Goal: Transaction & Acquisition: Obtain resource

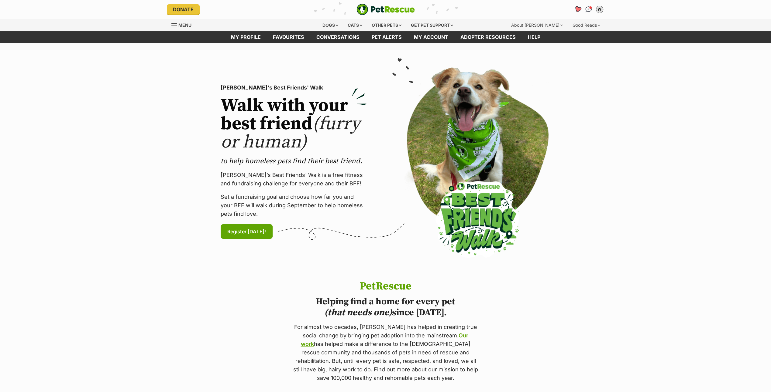
drag, startPoint x: 0, startPoint y: 0, endPoint x: 576, endPoint y: 9, distance: 575.7
click at [576, 9] on icon "Favourites" at bounding box center [576, 9] width 7 height 7
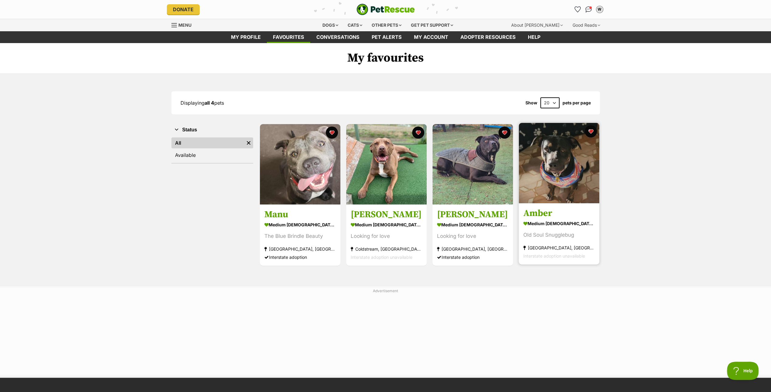
click at [553, 184] on img at bounding box center [559, 163] width 80 height 80
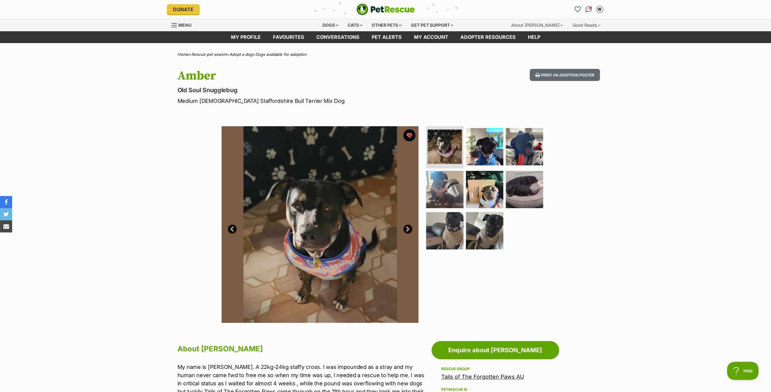
click at [406, 227] on link "Next" at bounding box center [407, 229] width 9 height 9
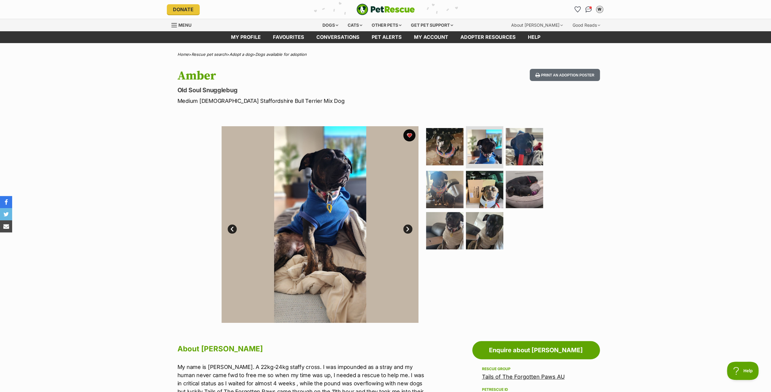
click at [406, 227] on link "Next" at bounding box center [407, 229] width 9 height 9
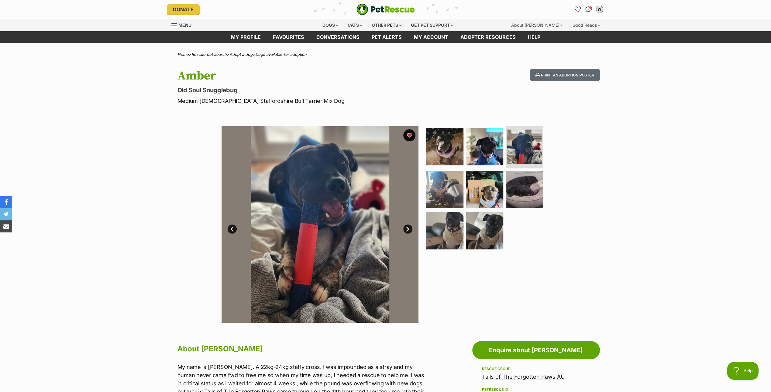
click at [406, 227] on link "Next" at bounding box center [407, 229] width 9 height 9
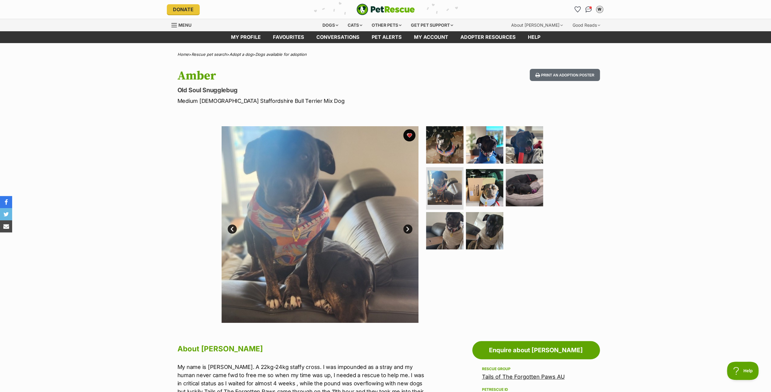
click at [406, 227] on link "Next" at bounding box center [407, 229] width 9 height 9
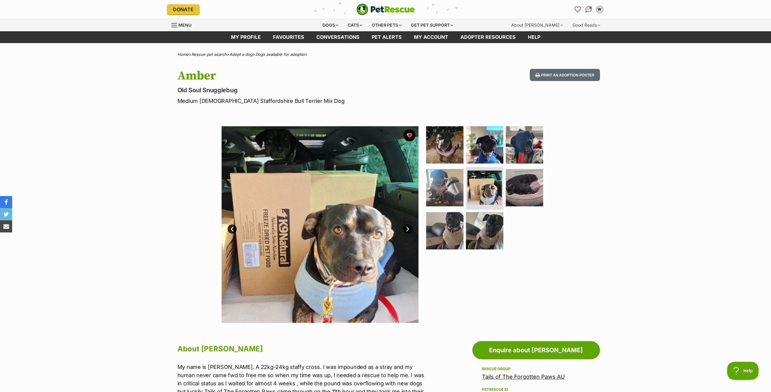
click at [406, 227] on link "Next" at bounding box center [407, 229] width 9 height 9
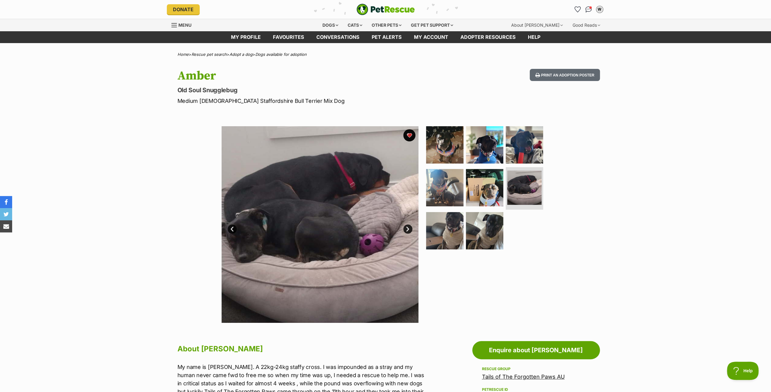
click at [406, 227] on link "Next" at bounding box center [407, 229] width 9 height 9
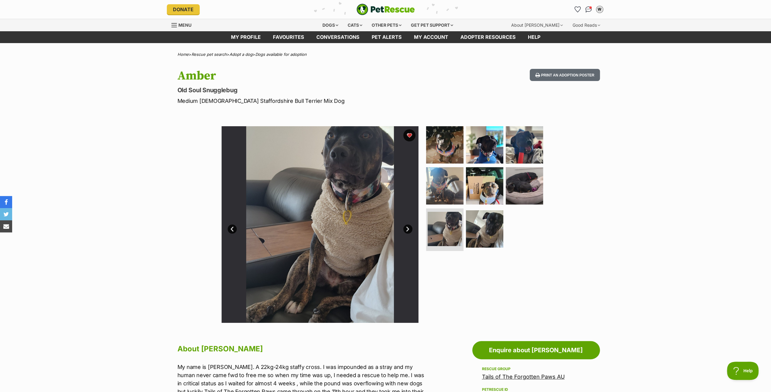
click at [406, 227] on link "Next" at bounding box center [407, 229] width 9 height 9
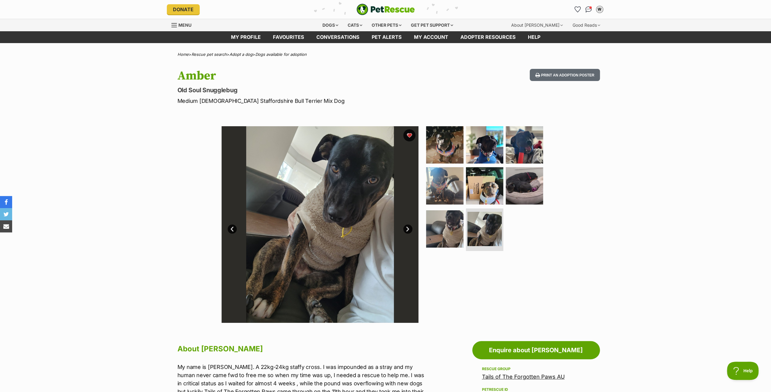
click at [405, 228] on link "Next" at bounding box center [407, 229] width 9 height 9
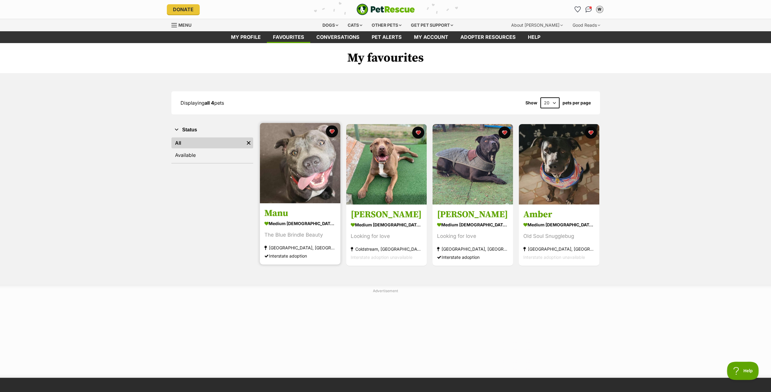
click at [307, 154] on img at bounding box center [300, 163] width 80 height 80
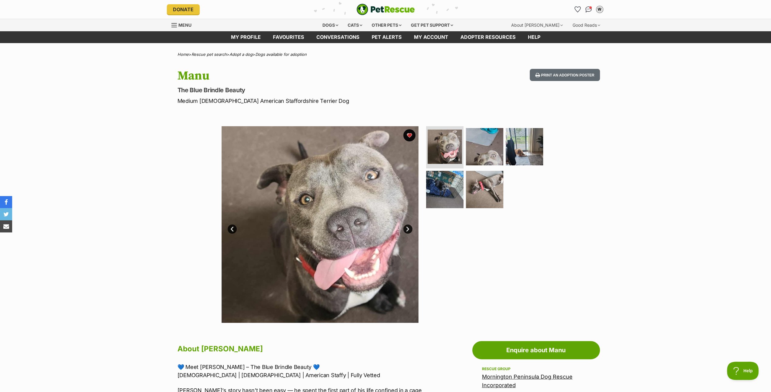
click at [406, 228] on link "Next" at bounding box center [407, 229] width 9 height 9
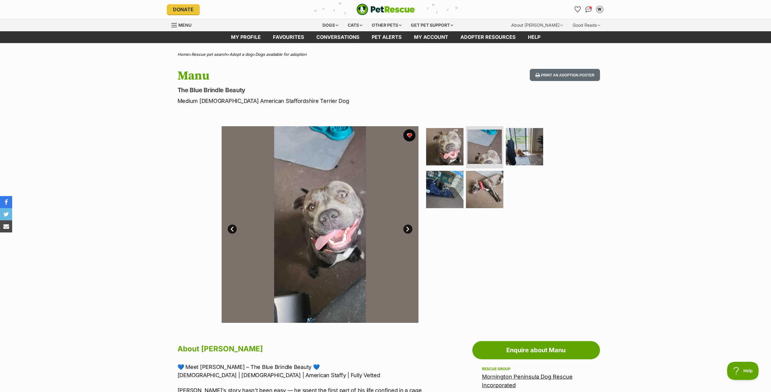
click at [406, 228] on link "Next" at bounding box center [407, 229] width 9 height 9
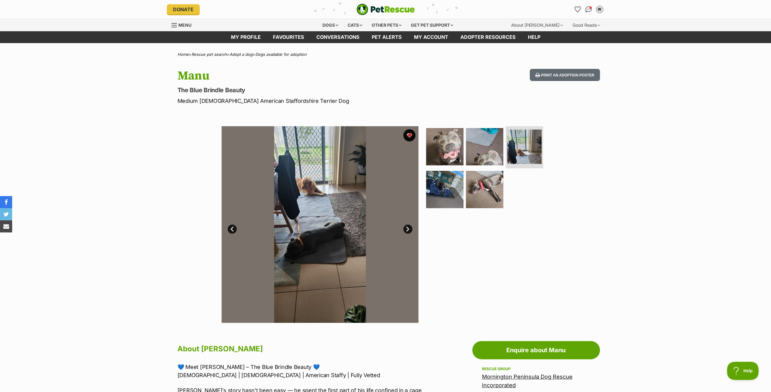
click at [406, 228] on link "Next" at bounding box center [407, 229] width 9 height 9
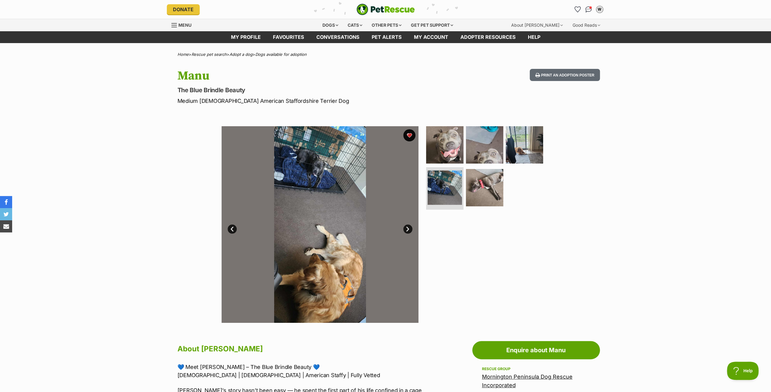
click at [406, 228] on link "Next" at bounding box center [407, 229] width 9 height 9
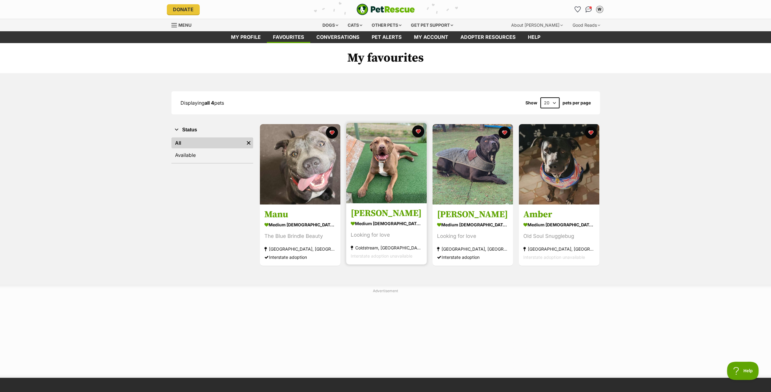
click at [375, 156] on img at bounding box center [386, 163] width 80 height 80
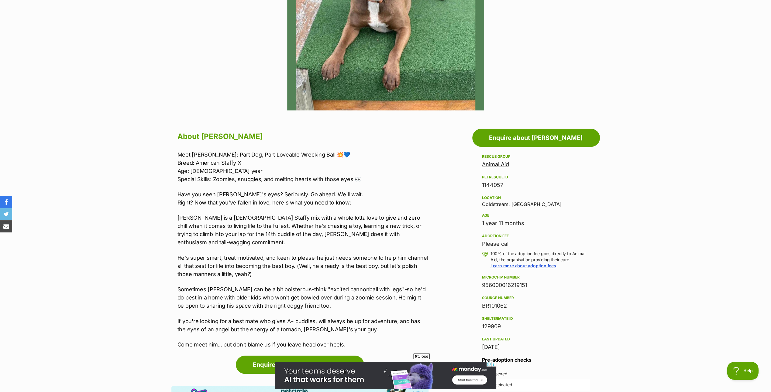
scroll to position [91, 0]
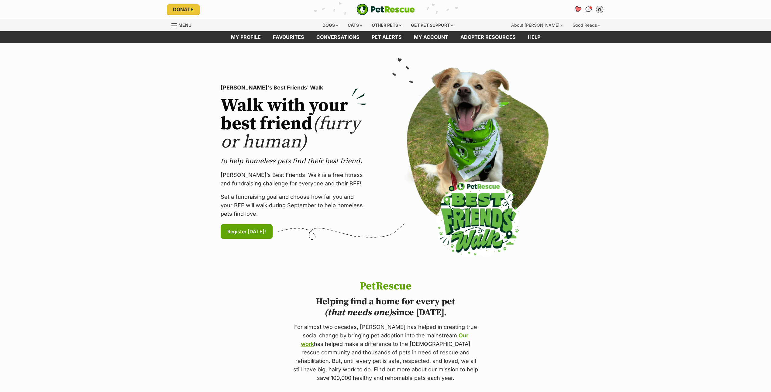
click at [577, 7] on icon "Favourites" at bounding box center [576, 9] width 7 height 7
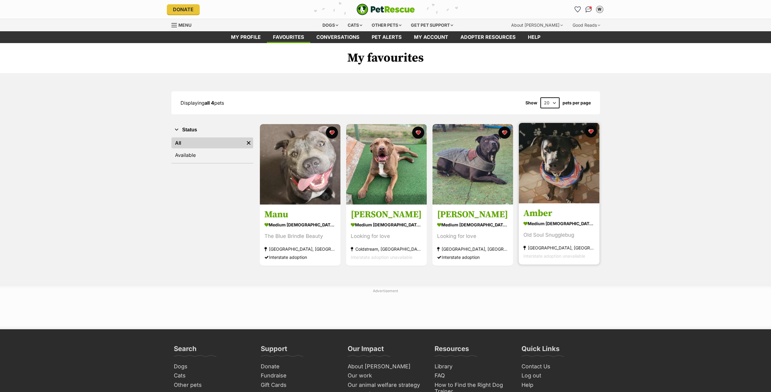
click at [558, 155] on img at bounding box center [559, 163] width 80 height 80
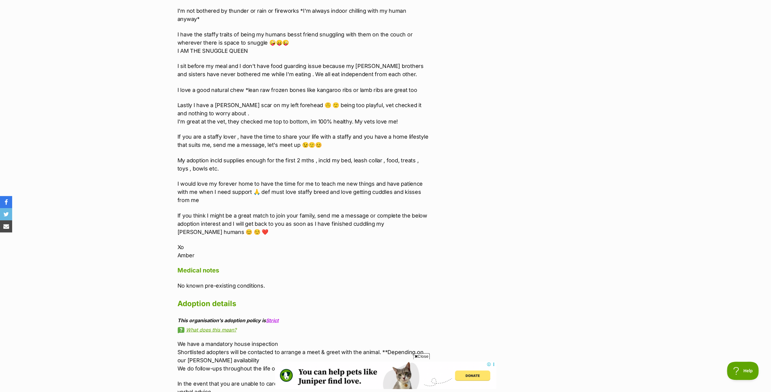
scroll to position [1154, 0]
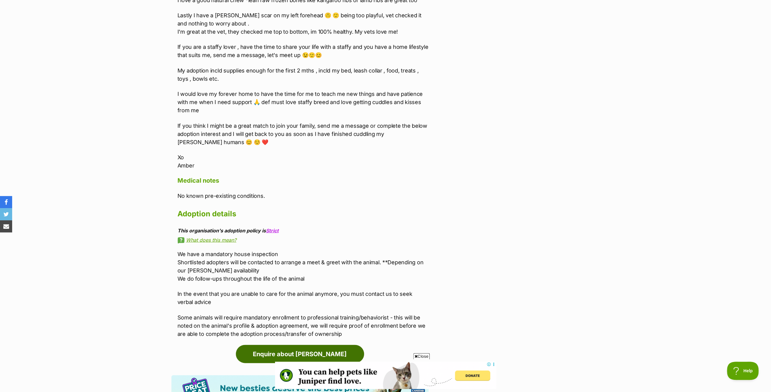
click at [305, 345] on link "Enquire about [PERSON_NAME]" at bounding box center [300, 354] width 128 height 18
